Goal: Transaction & Acquisition: Book appointment/travel/reservation

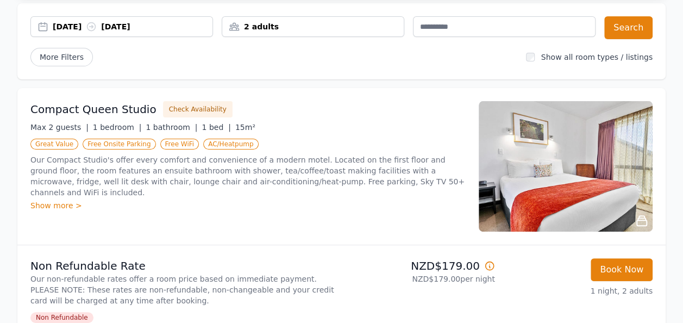
scroll to position [96, 0]
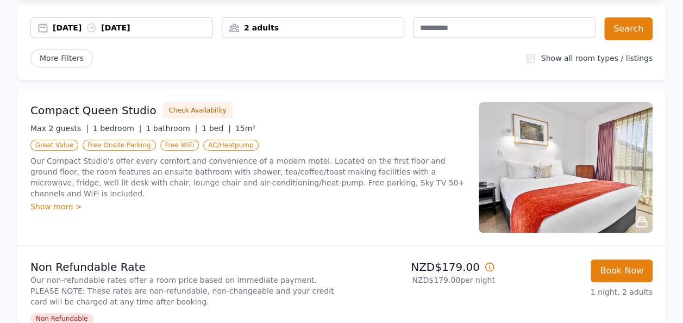
click at [51, 201] on div "Show more >" at bounding box center [247, 206] width 435 height 11
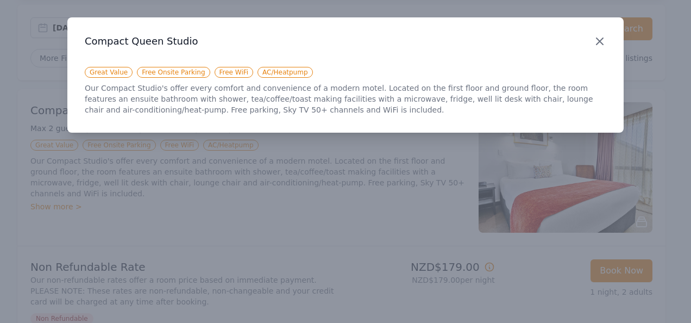
click at [598, 42] on icon "button" at bounding box center [600, 41] width 7 height 7
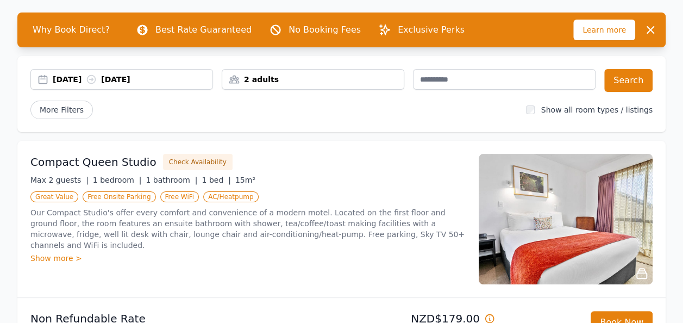
scroll to position [0, 0]
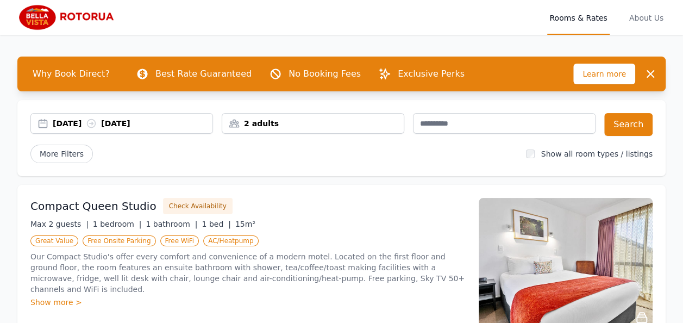
click at [274, 216] on div "Compact Queen Studio Check Availability Max 2 guests | 1 bedroom | 1 bathroom |…" at bounding box center [247, 263] width 435 height 130
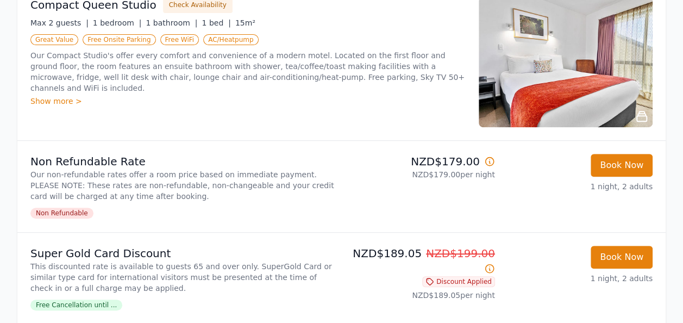
scroll to position [200, 0]
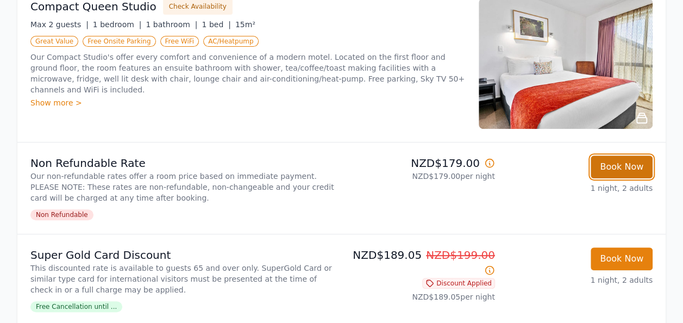
click at [624, 159] on button "Book Now" at bounding box center [622, 166] width 62 height 23
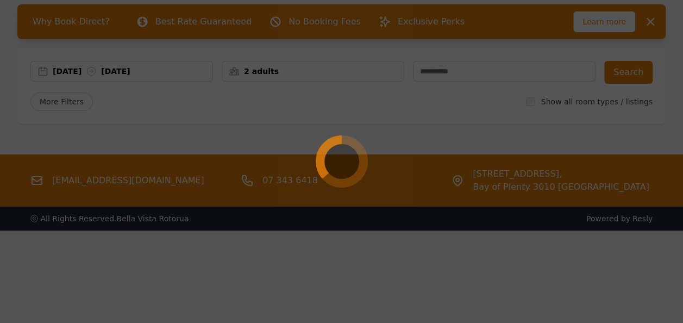
scroll to position [52, 0]
select select "**"
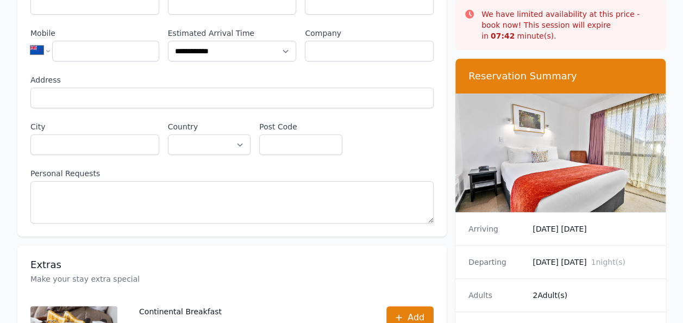
scroll to position [174, 0]
